Goal: Communication & Community: Answer question/provide support

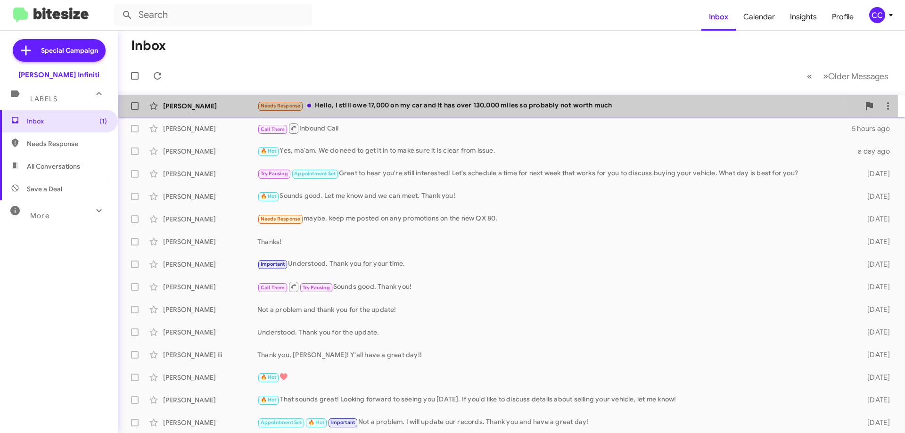
click at [393, 108] on div "Needs Response Hello, I still owe 17,000 on my car and it has over 130,000 mile…" at bounding box center [558, 105] width 603 height 11
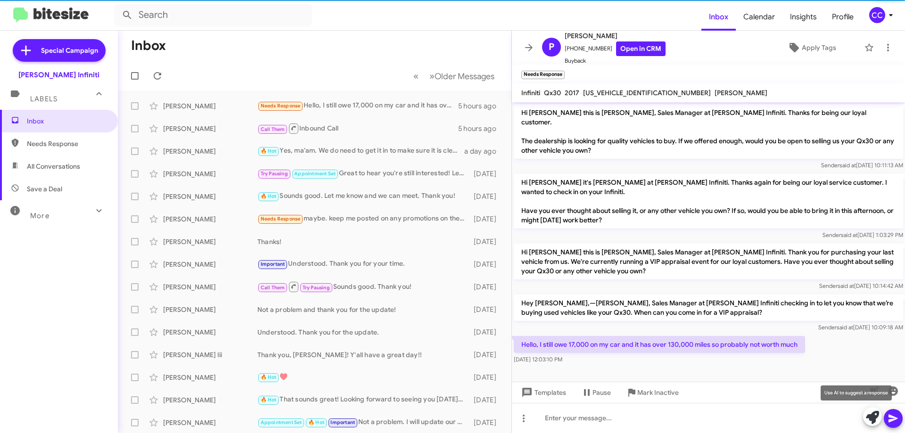
click at [871, 423] on icon at bounding box center [872, 417] width 13 height 13
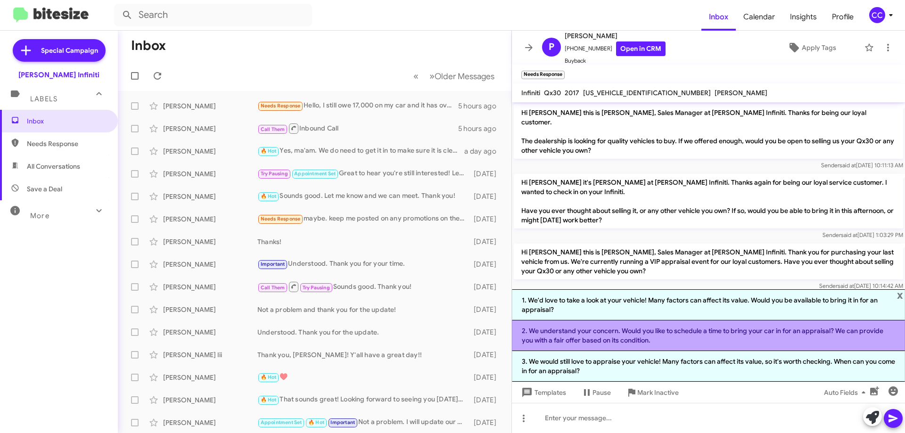
click at [651, 329] on li "2. We understand your concern. Would you like to schedule a time to bring your …" at bounding box center [708, 336] width 393 height 31
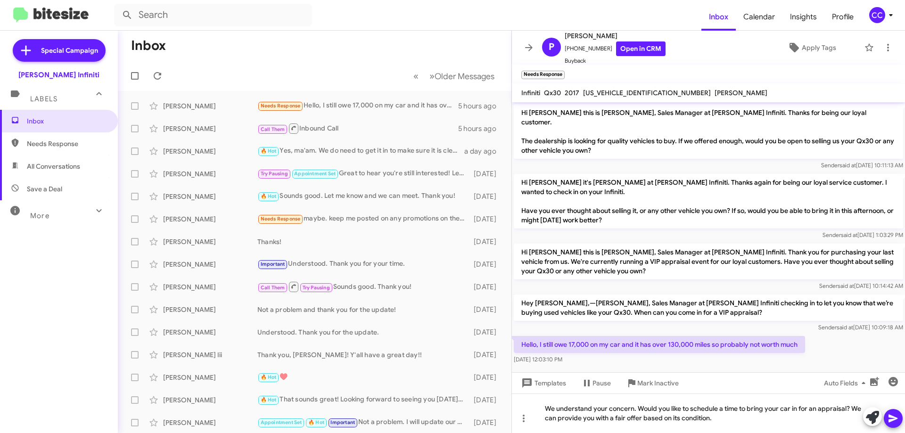
click at [896, 416] on icon at bounding box center [893, 418] width 11 height 11
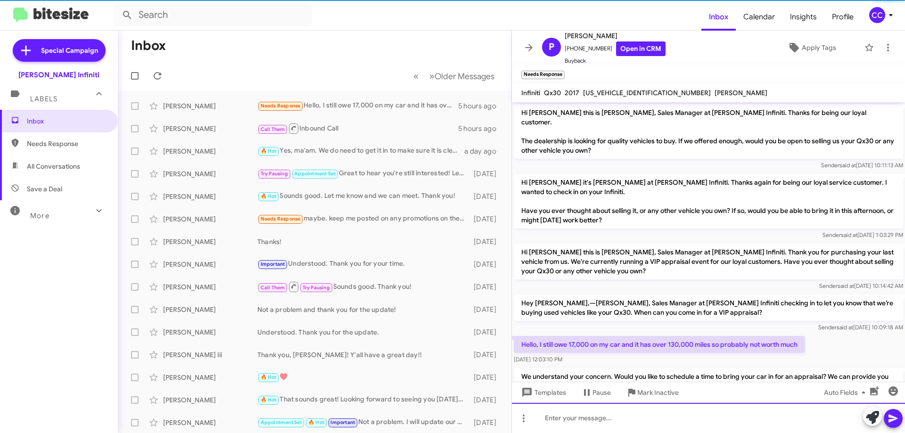
scroll to position [31, 0]
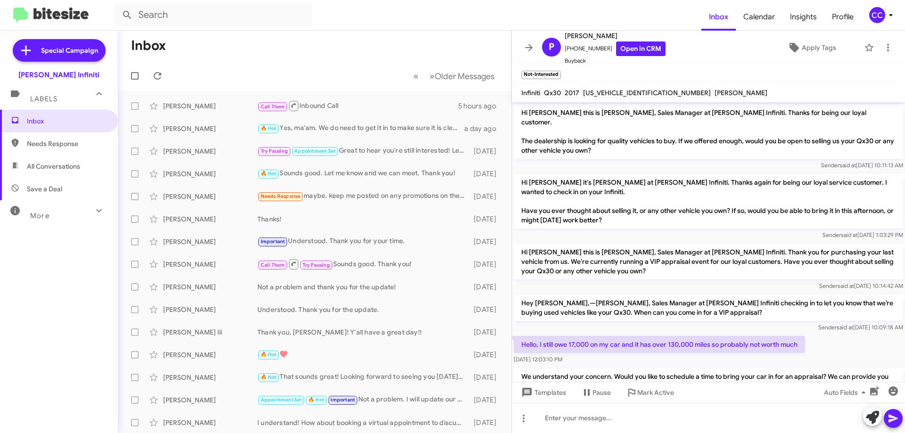
scroll to position [85, 0]
